Goal: Task Accomplishment & Management: Manage account settings

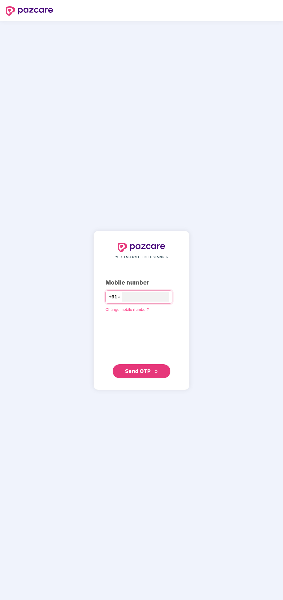
click at [162, 295] on input "number" at bounding box center [145, 296] width 47 height 9
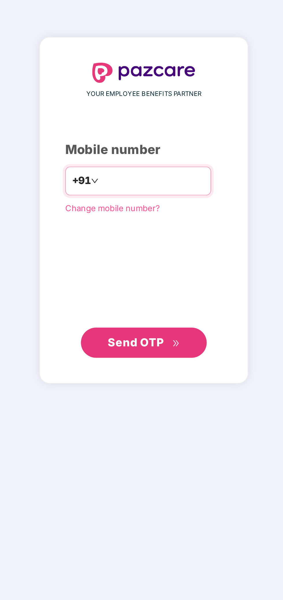
type input "**********"
click at [158, 378] on button "Send OTP" at bounding box center [142, 371] width 58 height 14
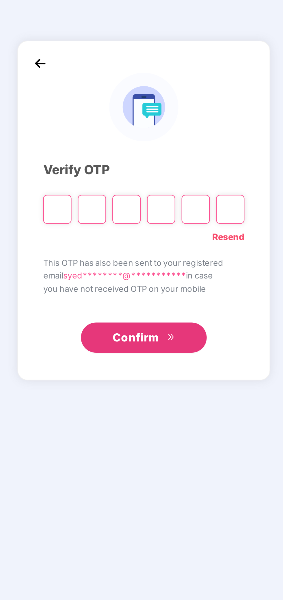
scroll to position [2, 0]
type input "*"
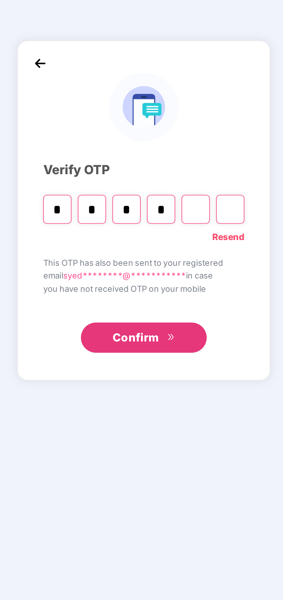
type input "*"
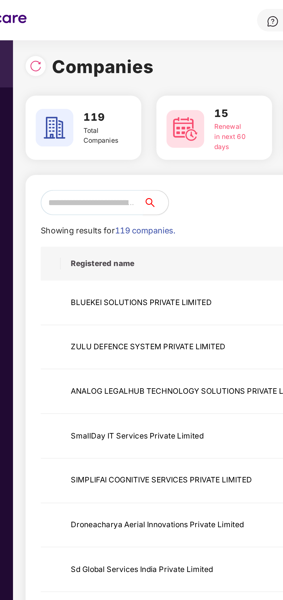
click at [65, 92] on input "text" at bounding box center [74, 93] width 47 height 12
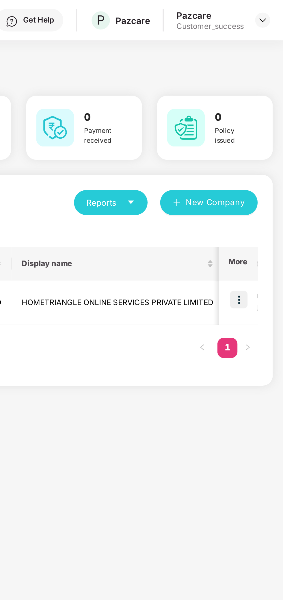
type input "****"
click at [263, 136] on img at bounding box center [262, 137] width 8 height 8
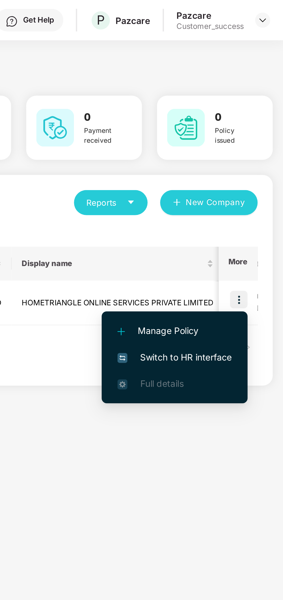
click at [248, 165] on span "Switch to HR interface" at bounding box center [232, 164] width 53 height 6
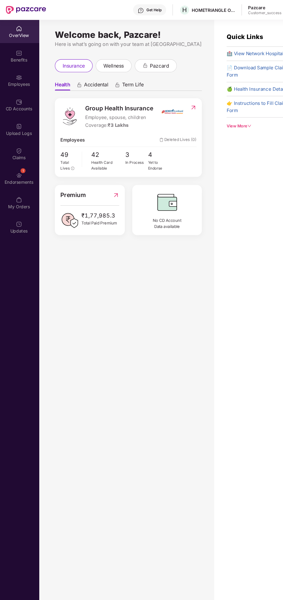
click at [12, 74] on div "Employees" at bounding box center [19, 75] width 38 height 22
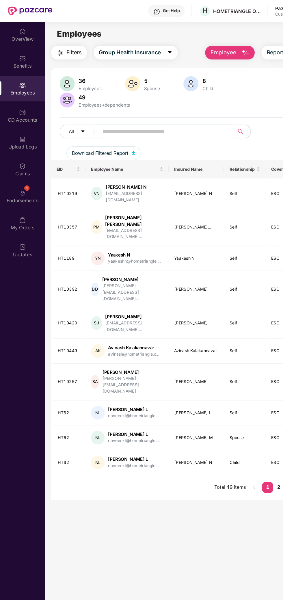
click at [101, 111] on input "text" at bounding box center [139, 111] width 104 height 9
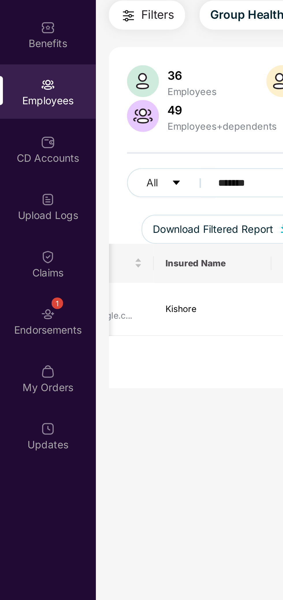
scroll to position [0, 141]
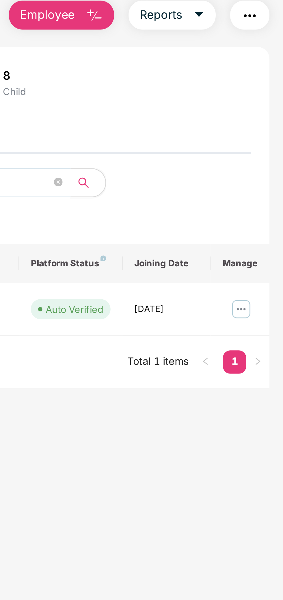
type input "*******"
click at [269, 162] on img at bounding box center [266, 161] width 9 height 9
click at [246, 224] on main "Employees Filters Group Health Insurance Employee Reports 36 Employees 5 Spouse…" at bounding box center [160, 318] width 245 height 600
click at [268, 164] on img at bounding box center [266, 161] width 9 height 9
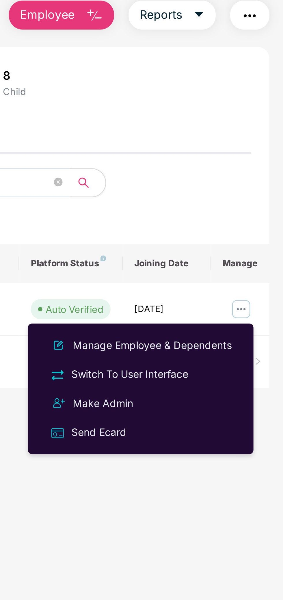
click at [231, 211] on div "Send Ecard" at bounding box center [226, 210] width 75 height 7
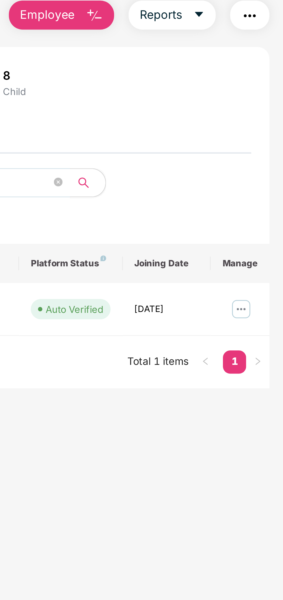
click at [271, 161] on img at bounding box center [266, 161] width 9 height 9
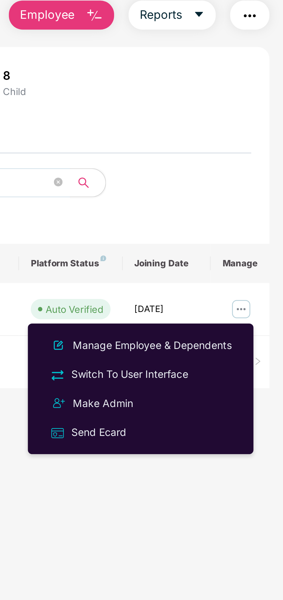
click at [249, 177] on div "Manage Employee & Dependents" at bounding box center [231, 176] width 66 height 6
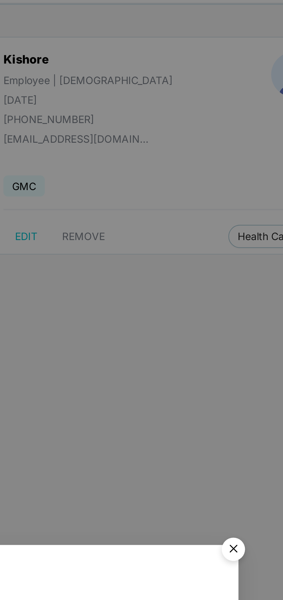
click at [232, 256] on img "Close" at bounding box center [233, 258] width 16 height 16
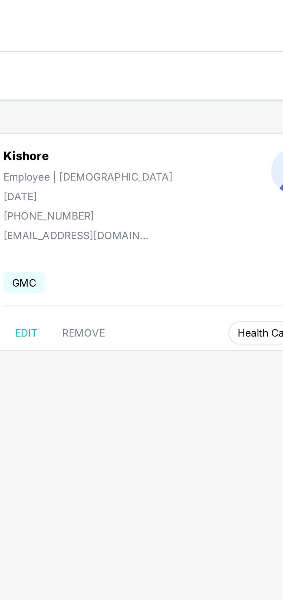
click at [231, 135] on button "Health Card(s)" at bounding box center [248, 132] width 35 height 9
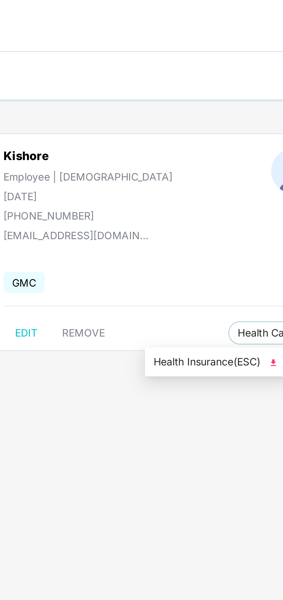
click at [238, 145] on span "Health Insurance(ESC)" at bounding box center [227, 144] width 51 height 6
